Goal: Task Accomplishment & Management: Complete application form

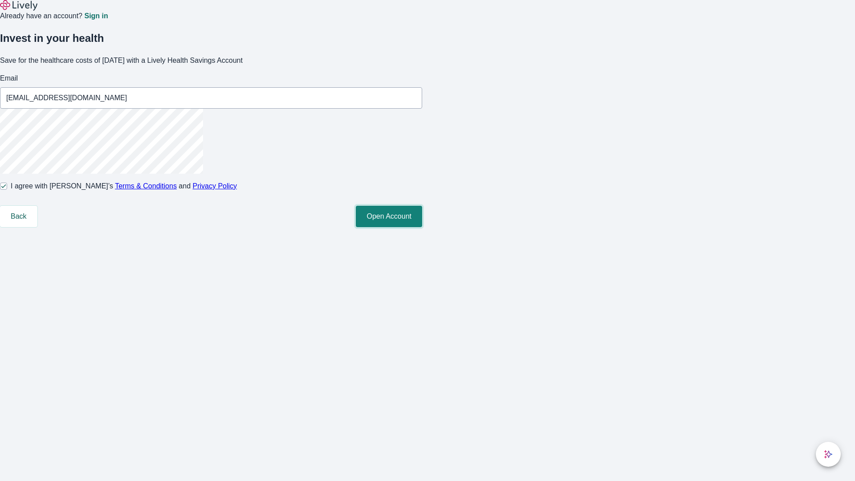
click at [422, 227] on button "Open Account" at bounding box center [389, 216] width 66 height 21
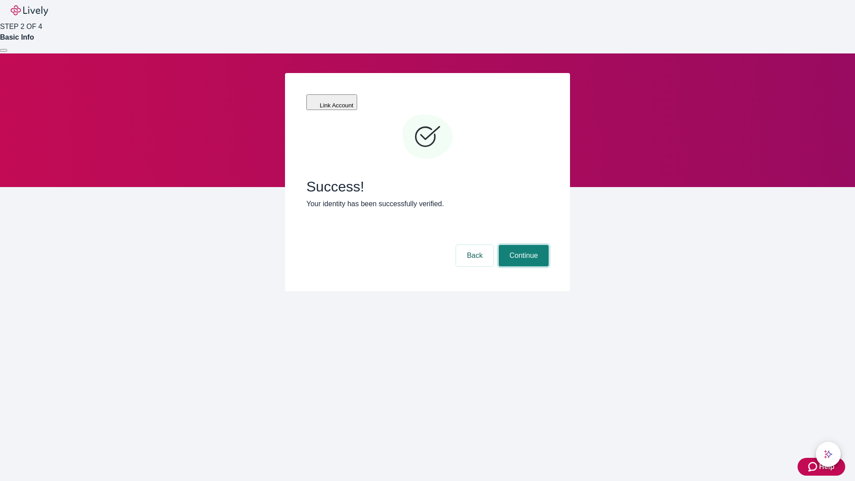
click at [523, 245] on button "Continue" at bounding box center [524, 255] width 50 height 21
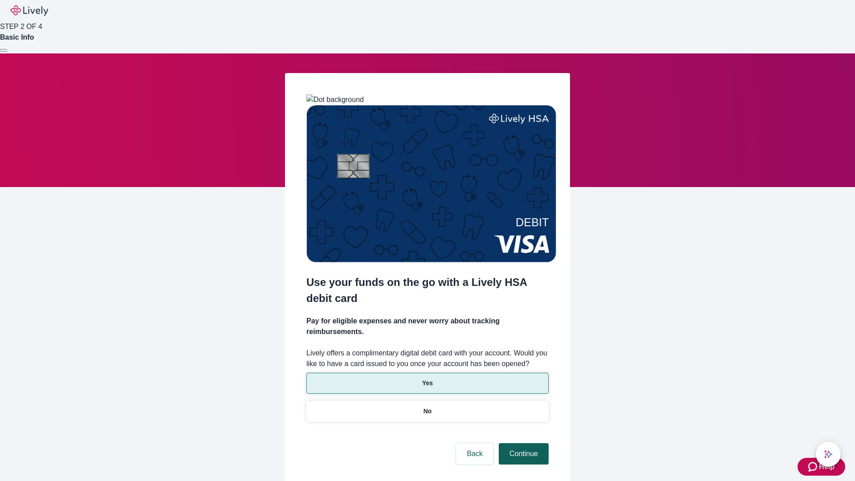
click at [427, 407] on p "No" at bounding box center [428, 411] width 8 height 9
click at [523, 443] on button "Continue" at bounding box center [524, 453] width 50 height 21
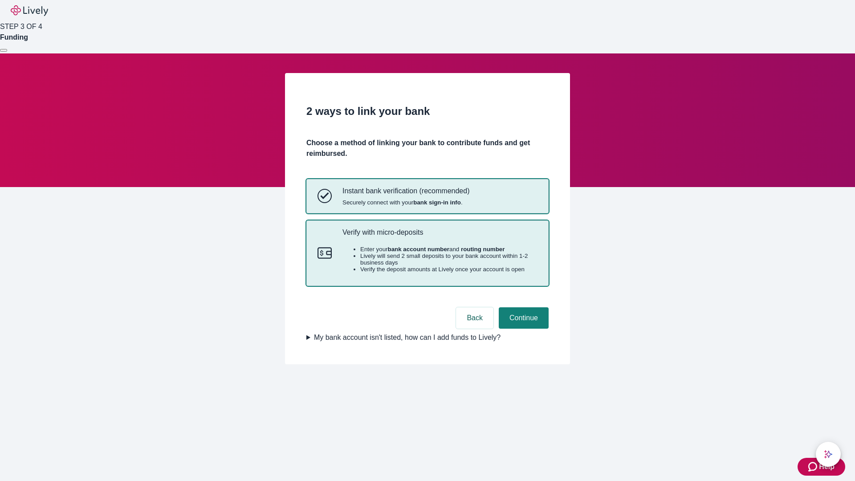
click at [440, 237] on p "Verify with micro-deposits" at bounding box center [440, 232] width 195 height 8
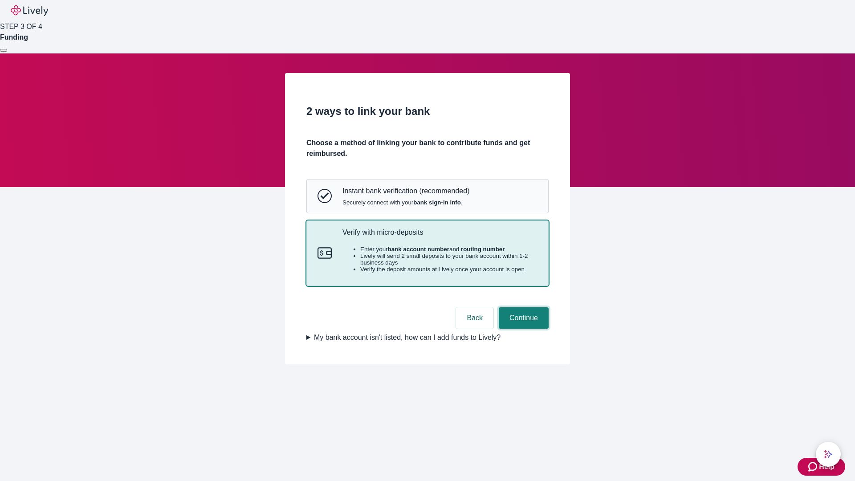
click at [523, 329] on button "Continue" at bounding box center [524, 317] width 50 height 21
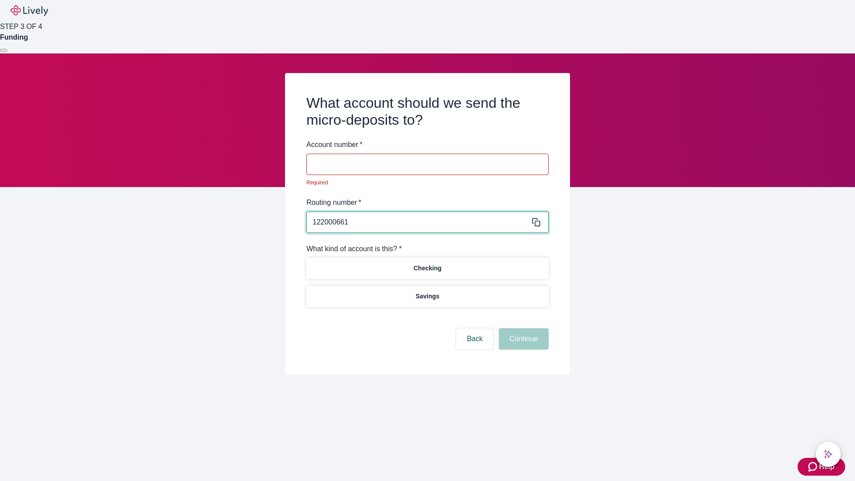
type input "122000661"
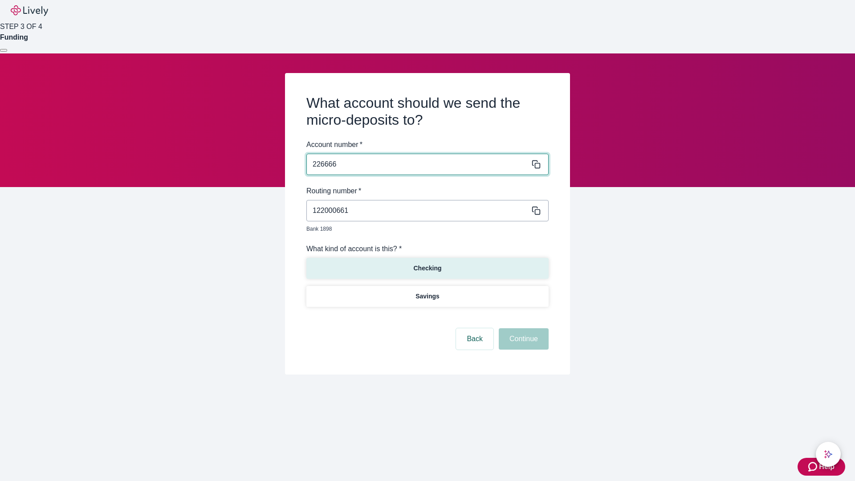
type input "226666"
click at [427, 264] on p "Checking" at bounding box center [427, 268] width 28 height 9
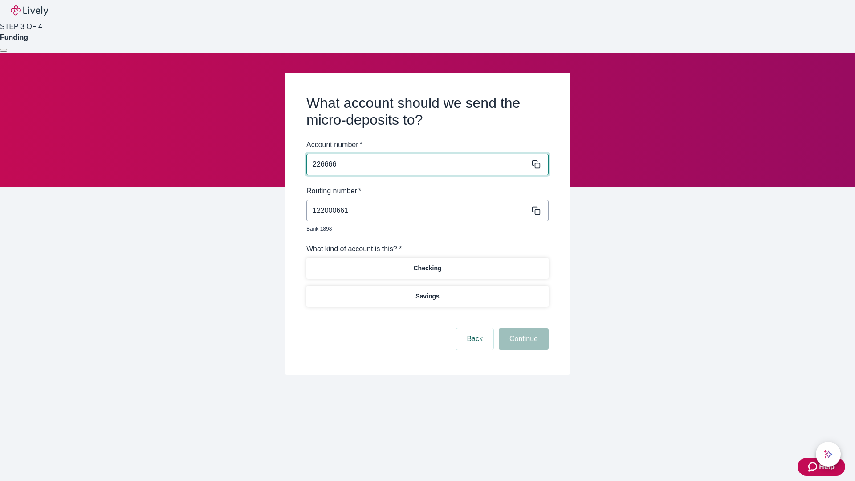
click at [523, 329] on button "Continue" at bounding box center [524, 338] width 50 height 21
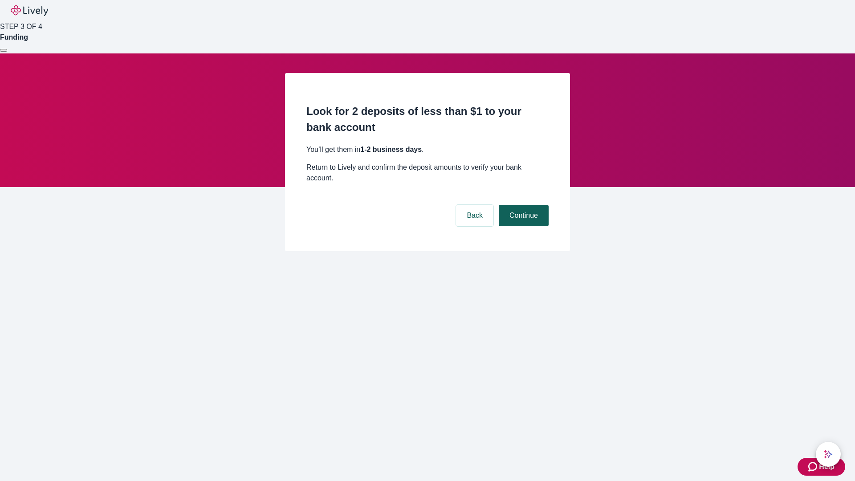
click at [523, 205] on button "Continue" at bounding box center [524, 215] width 50 height 21
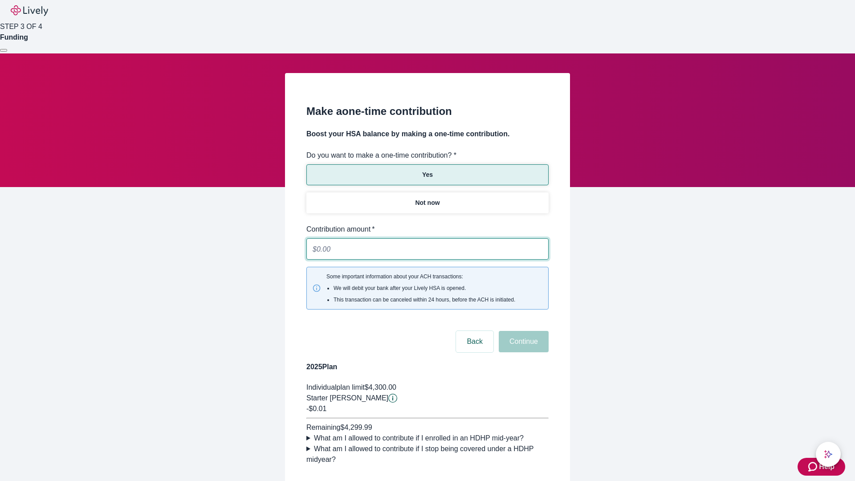
type input "0.01"
click at [523, 331] on button "Continue" at bounding box center [524, 341] width 50 height 21
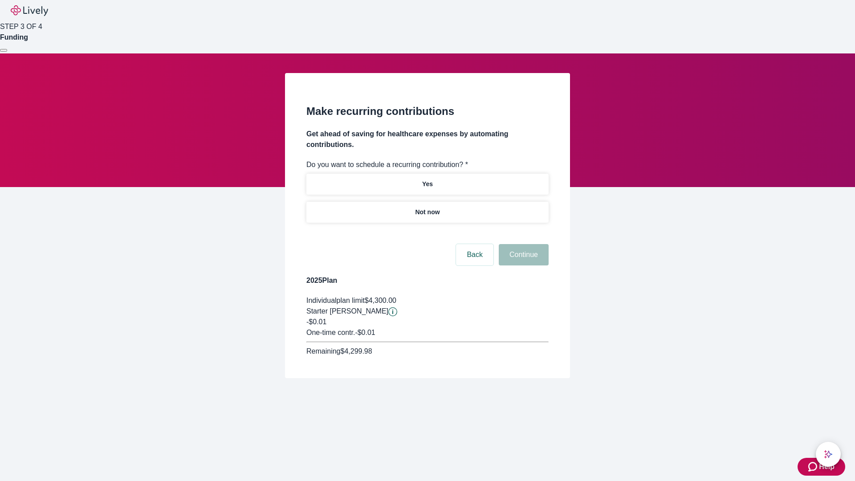
click at [427, 208] on p "Not now" at bounding box center [427, 212] width 25 height 9
click at [523, 244] on button "Continue" at bounding box center [524, 254] width 50 height 21
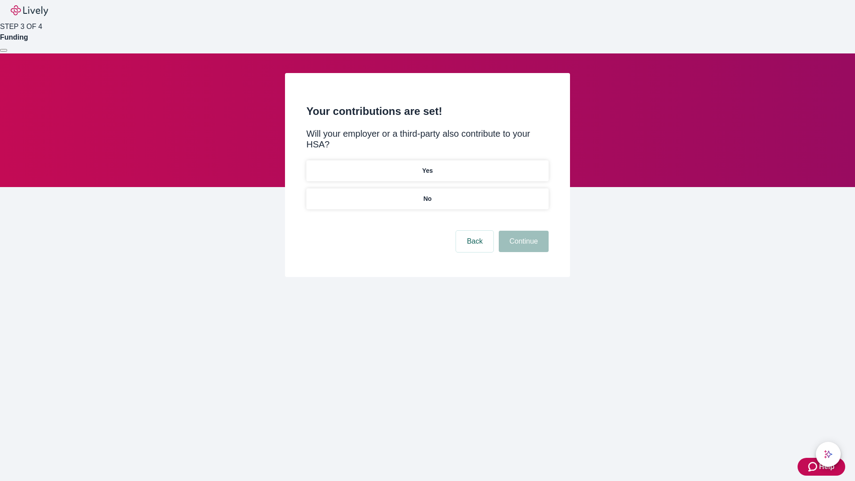
click at [427, 194] on p "No" at bounding box center [428, 198] width 8 height 9
click at [523, 231] on button "Continue" at bounding box center [524, 241] width 50 height 21
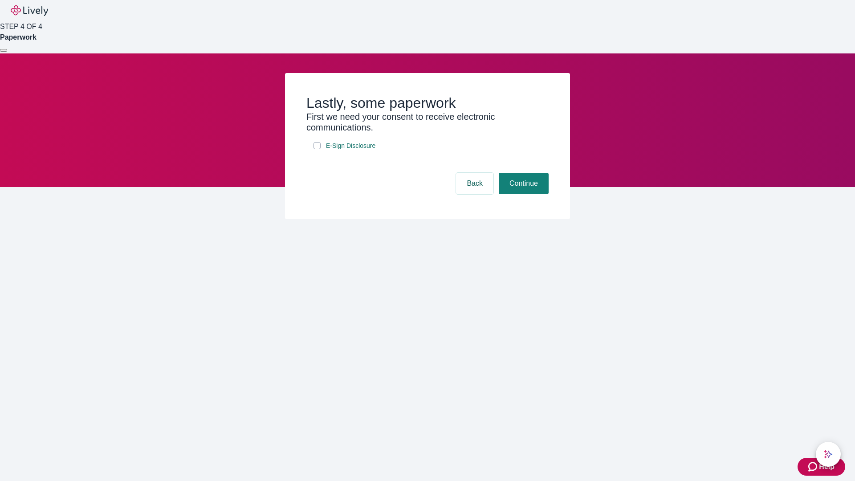
click at [317, 149] on input "E-Sign Disclosure" at bounding box center [317, 145] width 7 height 7
checkbox input "true"
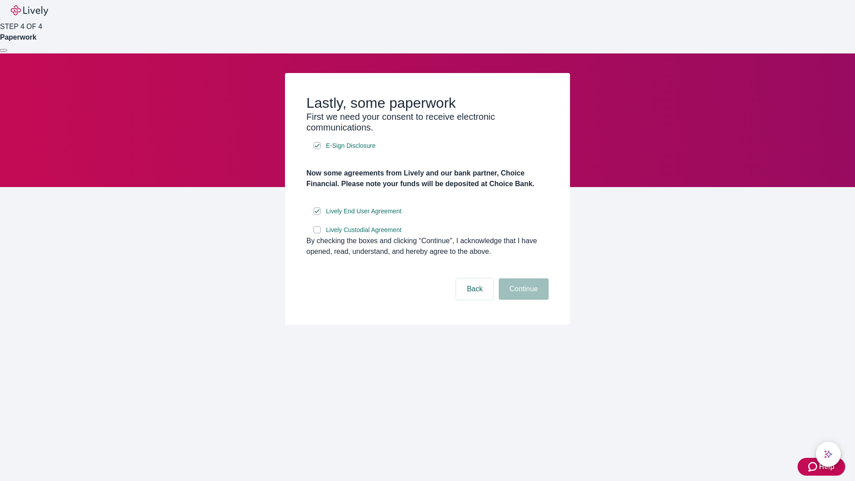
click at [317, 233] on input "Lively Custodial Agreement" at bounding box center [317, 229] width 7 height 7
checkbox input "true"
click at [523, 300] on button "Continue" at bounding box center [524, 288] width 50 height 21
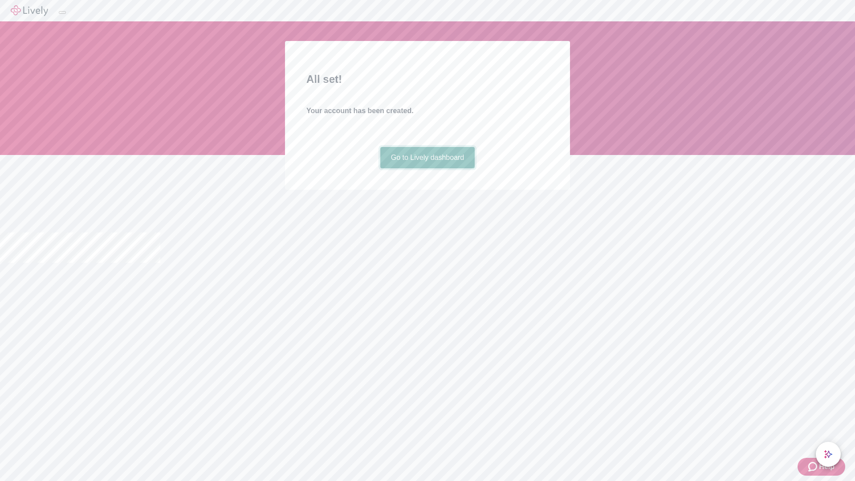
click at [427, 168] on link "Go to Lively dashboard" at bounding box center [428, 157] width 95 height 21
